Goal: Information Seeking & Learning: Check status

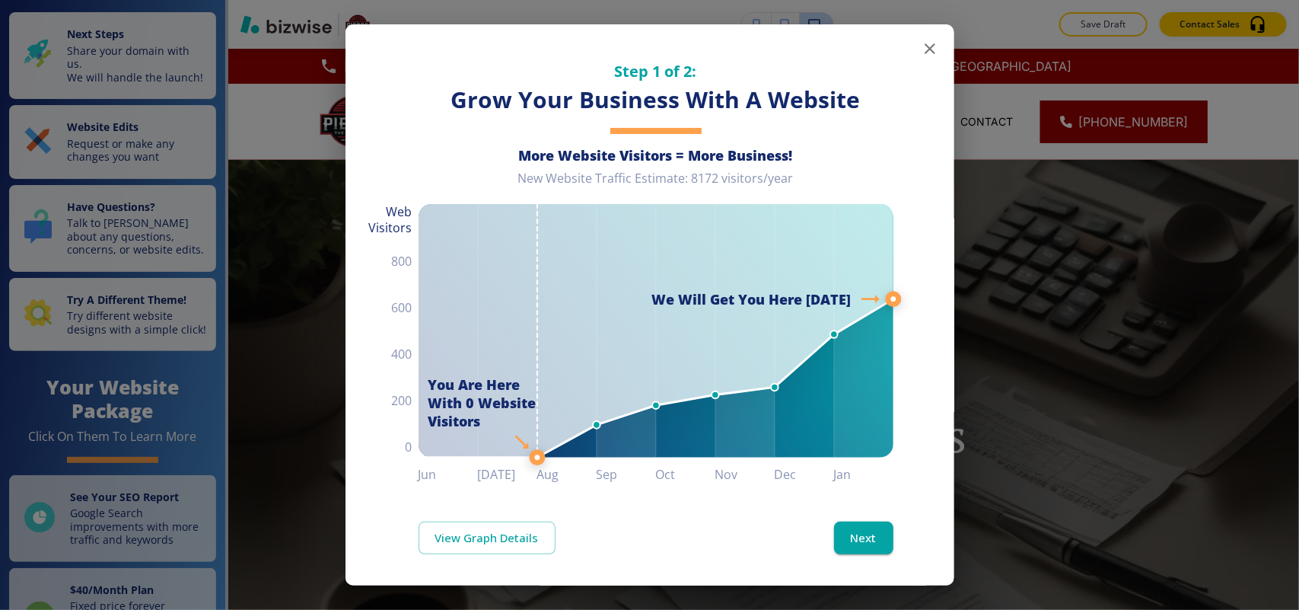
click at [921, 46] on icon "button" at bounding box center [930, 49] width 18 height 18
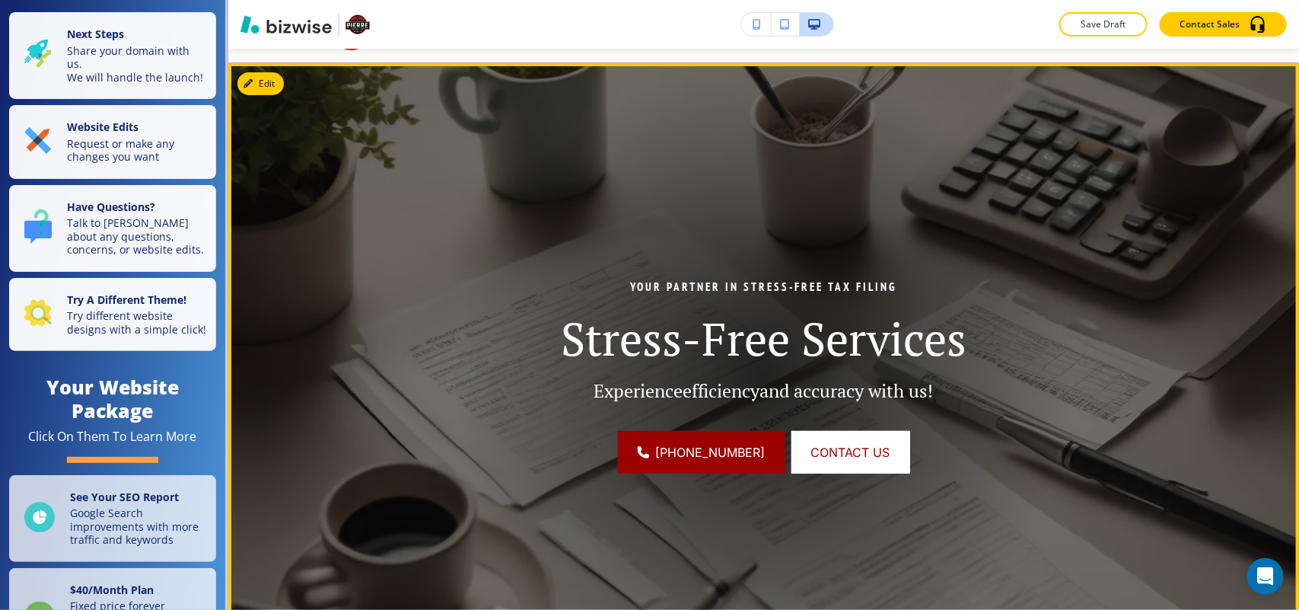
scroll to position [95, 0]
